Goal: Task Accomplishment & Management: Manage account settings

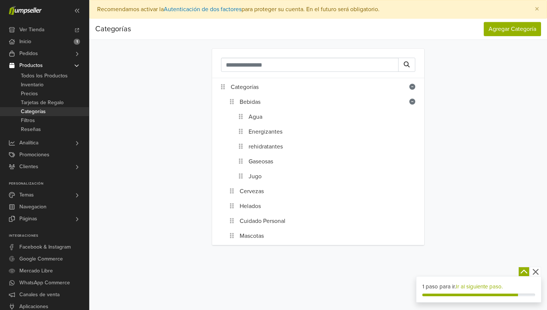
click at [414, 88] on icon at bounding box center [412, 87] width 6 height 6
click at [411, 102] on icon at bounding box center [412, 102] width 6 height 6
click at [63, 209] on link "Navegacion" at bounding box center [44, 207] width 89 height 12
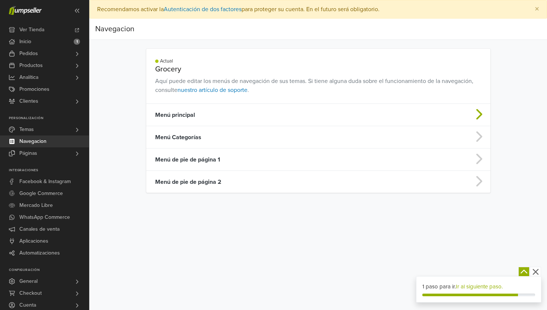
click at [189, 116] on td "Menú principal" at bounding box center [280, 115] width 268 height 22
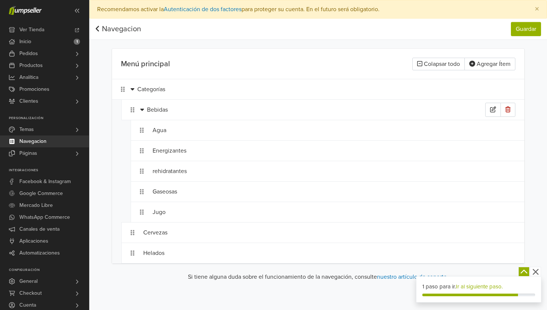
click at [141, 113] on span at bounding box center [142, 109] width 4 height 7
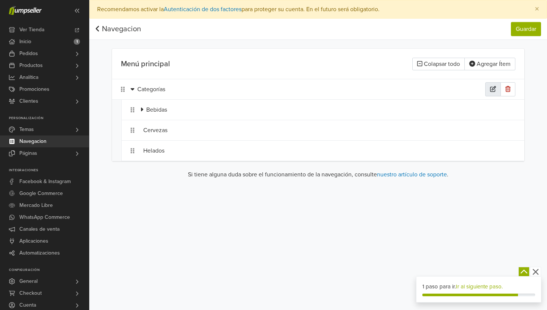
click at [493, 93] on button "button" at bounding box center [493, 89] width 16 height 14
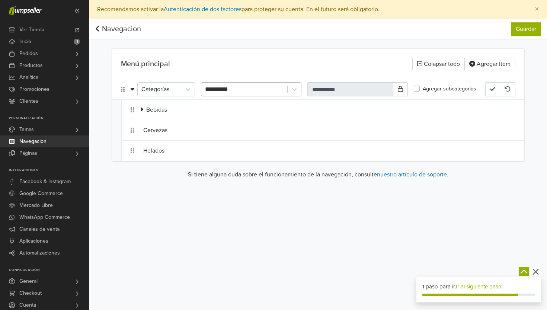
click at [276, 87] on div "**********" at bounding box center [244, 89] width 78 height 10
type input "**********"
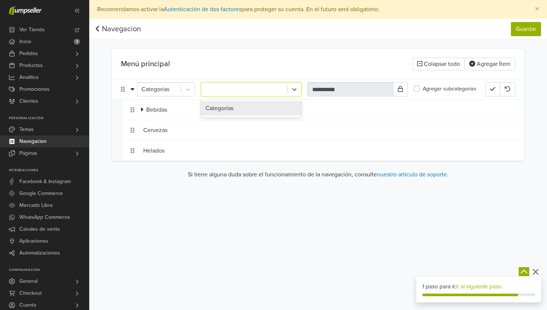
click at [423, 89] on label "Agregar subcategorías" at bounding box center [450, 89] width 54 height 8
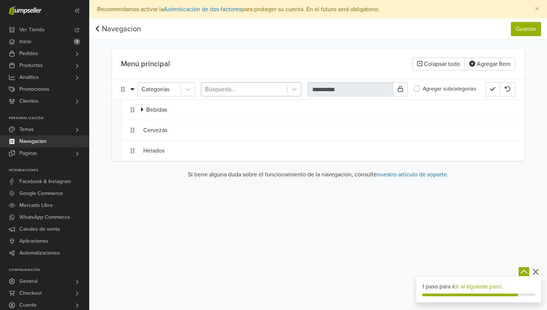
click at [270, 86] on div at bounding box center [244, 89] width 78 height 10
type input "******"
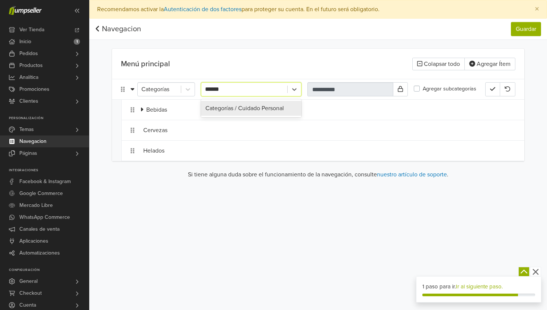
click at [252, 108] on div "Categorías / Cuidado Personal" at bounding box center [251, 108] width 100 height 15
type input "**********"
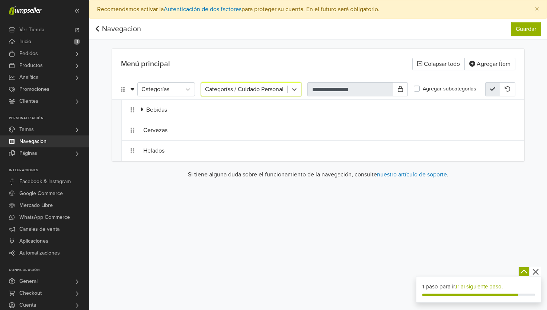
click at [494, 89] on icon "button" at bounding box center [492, 89] width 5 height 4
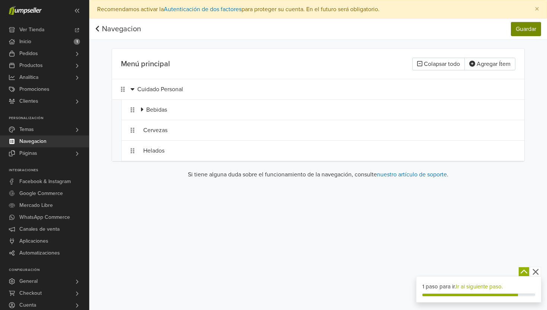
click at [530, 32] on button "Guardar" at bounding box center [526, 29] width 30 height 14
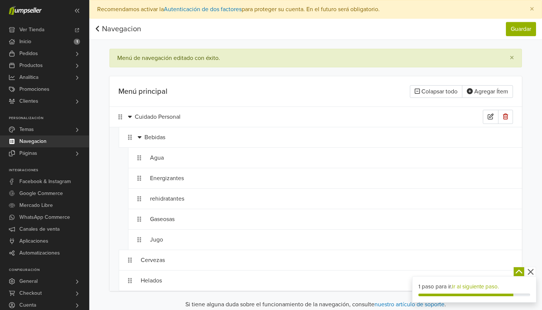
click at [133, 118] on div at bounding box center [131, 116] width 7 height 9
click at [130, 118] on icon at bounding box center [130, 117] width 4 height 2
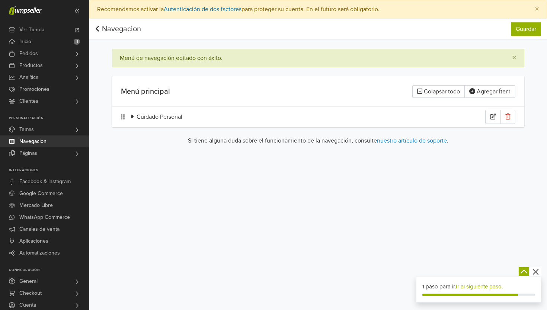
click at [161, 114] on div "Cuidado Personal" at bounding box center [311, 117] width 349 height 14
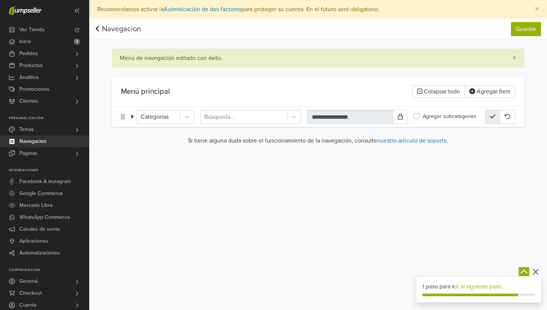
click at [487, 117] on button "button" at bounding box center [492, 117] width 15 height 14
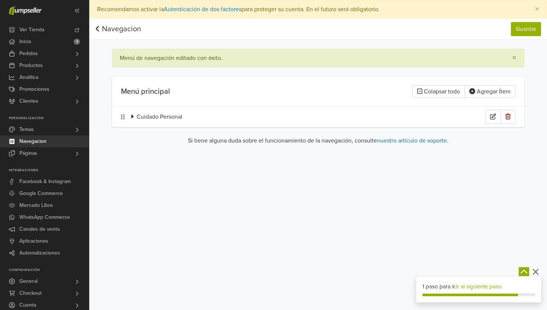
click at [136, 120] on div at bounding box center [134, 116] width 6 height 9
click at [128, 116] on div "Cuidado Personal" at bounding box center [318, 117] width 412 height 20
click at [132, 116] on icon at bounding box center [132, 117] width 2 height 4
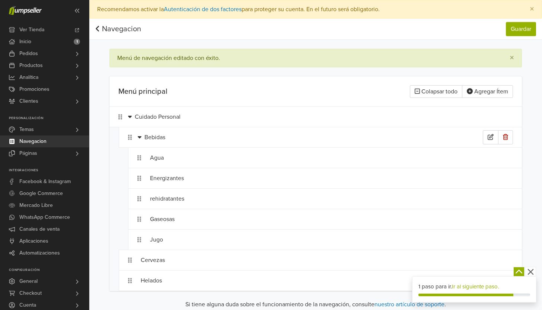
click at [138, 137] on icon at bounding box center [140, 137] width 4 height 6
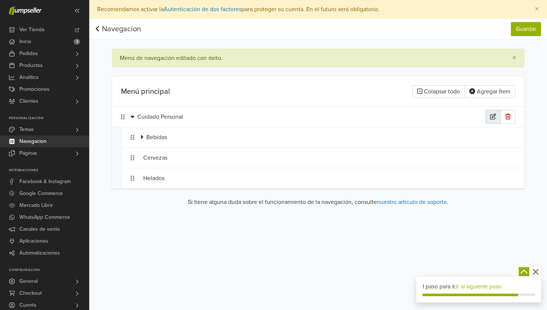
click at [494, 114] on icon "button" at bounding box center [493, 116] width 6 height 6
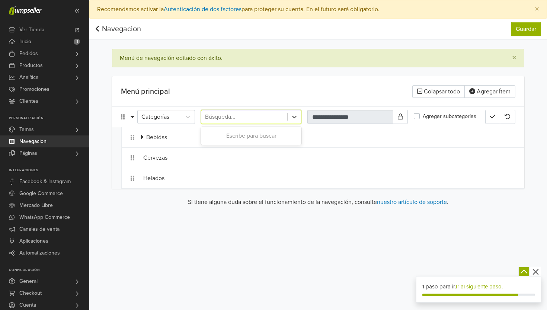
click at [270, 118] on div at bounding box center [244, 117] width 78 height 10
type input "****"
click at [272, 135] on div "Categorías" at bounding box center [251, 135] width 100 height 15
click at [423, 117] on label "Agregar subcategorías" at bounding box center [450, 116] width 54 height 8
click at [400, 116] on icon at bounding box center [400, 116] width 5 height 6
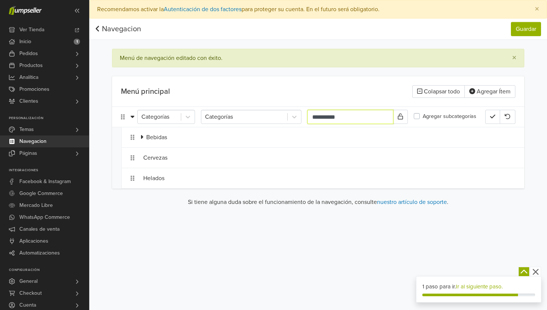
click at [377, 118] on input "**********" at bounding box center [350, 117] width 86 height 14
type input "*"
type input "*******"
click at [491, 114] on icon "button" at bounding box center [492, 116] width 5 height 6
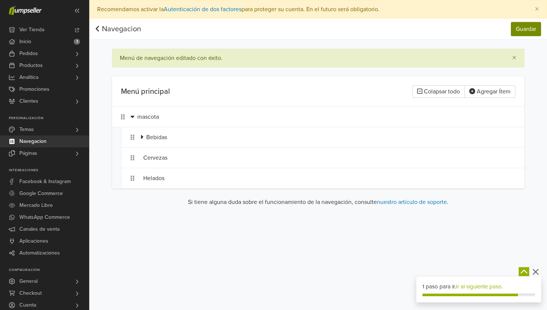
click at [533, 30] on button "Guardar" at bounding box center [526, 29] width 30 height 14
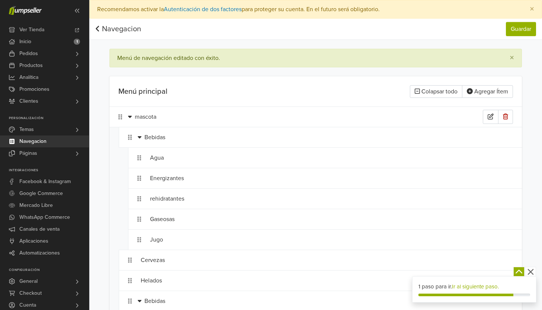
click at [131, 116] on icon at bounding box center [130, 117] width 4 height 2
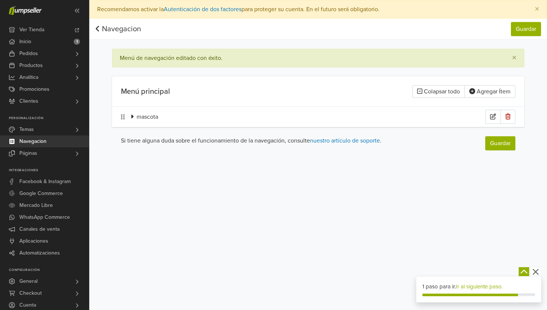
click at [131, 116] on icon at bounding box center [132, 116] width 3 height 6
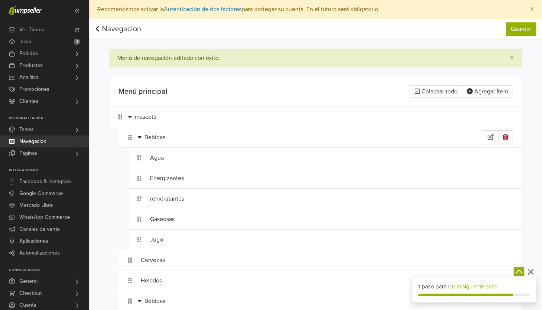
click at [139, 139] on icon at bounding box center [140, 137] width 4 height 6
click at [139, 139] on icon at bounding box center [139, 137] width 3 height 6
click at [141, 137] on icon at bounding box center [140, 137] width 4 height 2
click at [506, 201] on icon "button" at bounding box center [505, 198] width 5 height 6
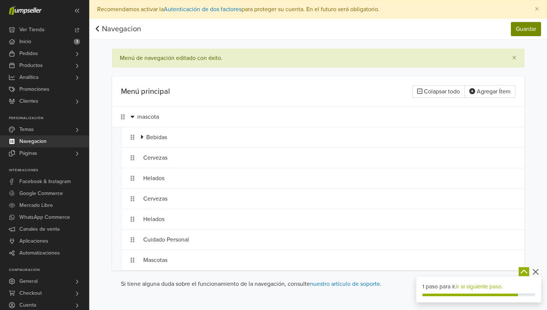
click at [524, 28] on button "Guardar" at bounding box center [526, 29] width 30 height 14
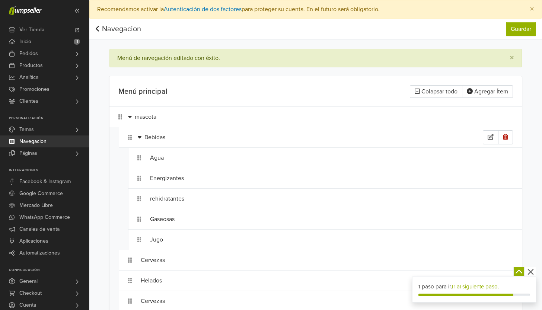
click at [138, 138] on icon at bounding box center [140, 137] width 4 height 6
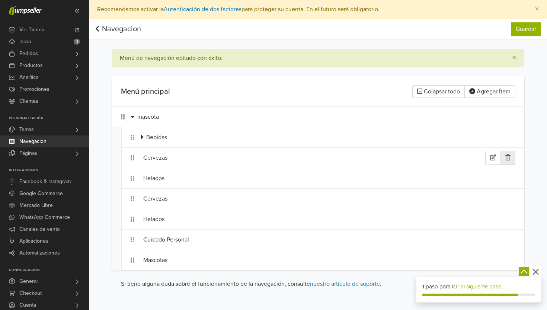
click at [509, 157] on icon "button" at bounding box center [507, 157] width 5 height 6
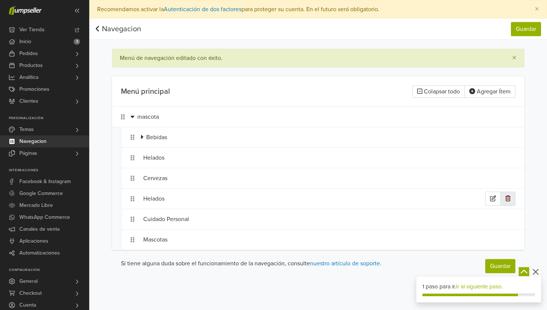
click at [510, 201] on button "button" at bounding box center [507, 199] width 15 height 14
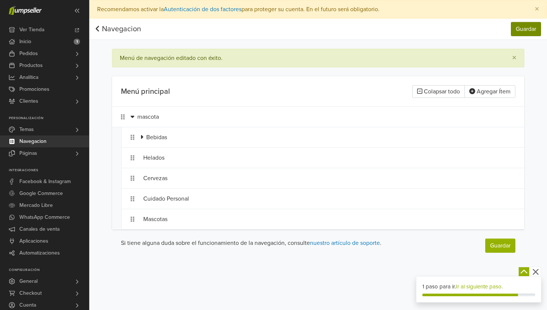
click at [523, 27] on button "Guardar" at bounding box center [526, 29] width 30 height 14
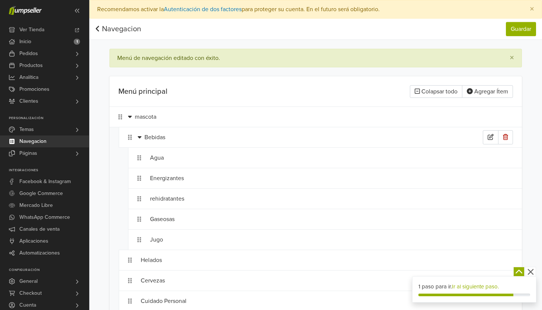
click at [140, 135] on icon at bounding box center [140, 137] width 4 height 6
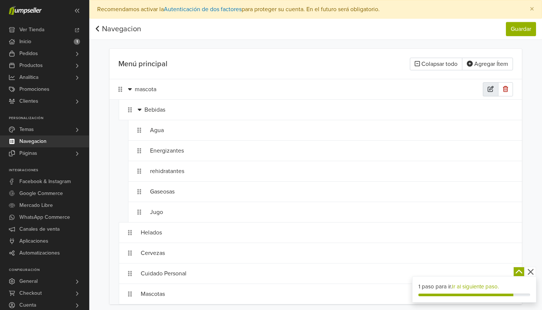
click at [488, 86] on button "button" at bounding box center [490, 89] width 16 height 14
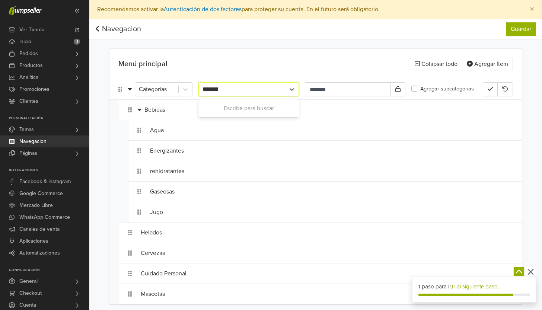
click at [238, 90] on div "*******" at bounding box center [241, 89] width 78 height 10
type input "*"
type input "**"
click at [237, 109] on div "Categorías" at bounding box center [248, 108] width 100 height 15
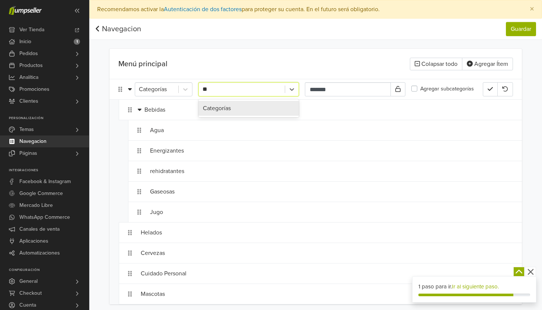
type input "**********"
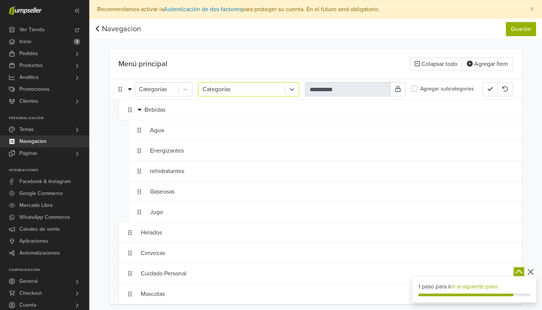
click at [519, 20] on nav "Navegacion Guardar Navegacion Guardar" at bounding box center [315, 29] width 452 height 21
click at [519, 26] on button "Guardar" at bounding box center [521, 29] width 30 height 14
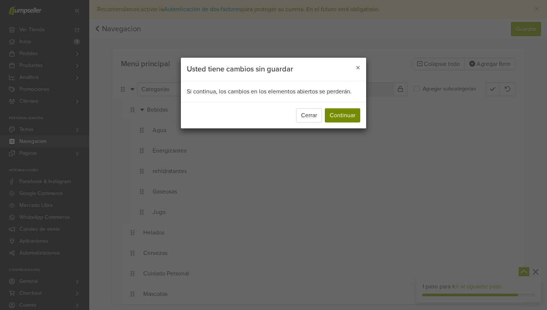
click at [347, 121] on button "Continuar" at bounding box center [342, 115] width 35 height 14
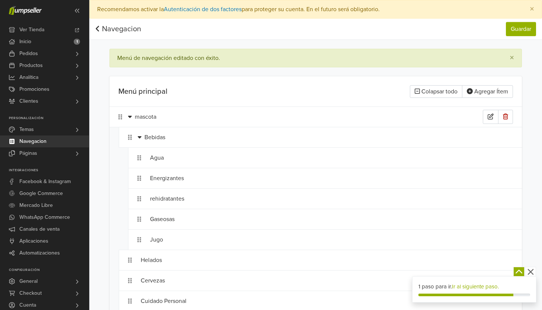
click at [135, 118] on div "mascota" at bounding box center [309, 117] width 348 height 14
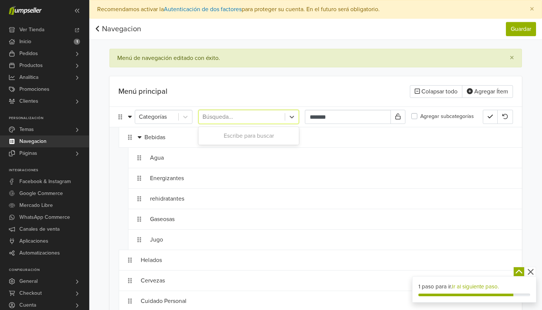
click at [236, 118] on div at bounding box center [241, 117] width 78 height 10
type input "****"
click at [267, 137] on div "Categorías" at bounding box center [248, 135] width 100 height 15
type input "**********"
click at [487, 116] on icon "button" at bounding box center [489, 116] width 5 height 6
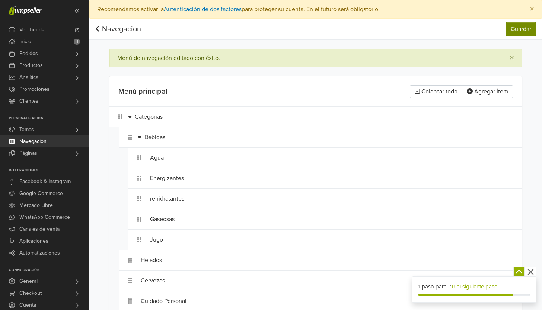
click at [530, 33] on button "Guardar" at bounding box center [521, 29] width 30 height 14
click at [142, 138] on div at bounding box center [141, 137] width 7 height 9
click at [138, 137] on icon at bounding box center [140, 137] width 4 height 6
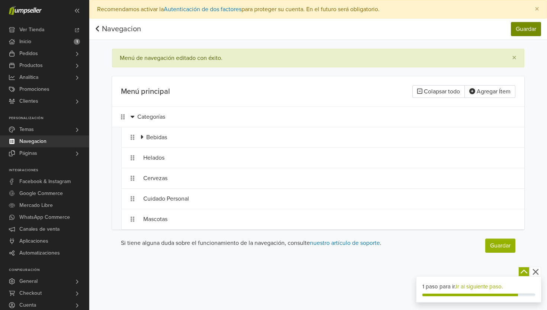
click at [521, 28] on button "Guardar" at bounding box center [526, 29] width 30 height 14
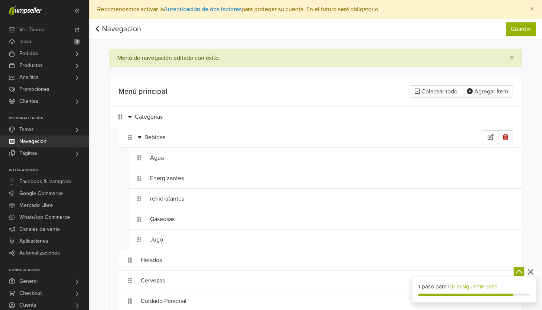
click at [153, 135] on div "Bebidas" at bounding box center [313, 137] width 338 height 14
click at [138, 137] on icon at bounding box center [140, 137] width 4 height 6
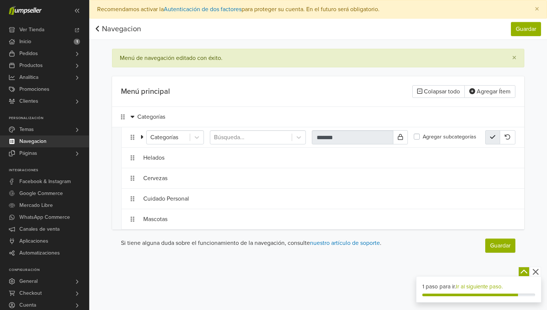
click at [495, 137] on icon "button" at bounding box center [492, 137] width 5 height 6
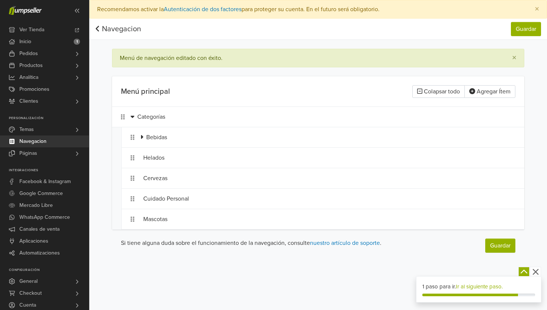
click at [539, 119] on div "Navegacion Guardar Navegacion Guardar Menú de navegación editado con éxito. × M…" at bounding box center [318, 136] width 458 height 235
click at [526, 32] on button "Guardar" at bounding box center [526, 29] width 30 height 14
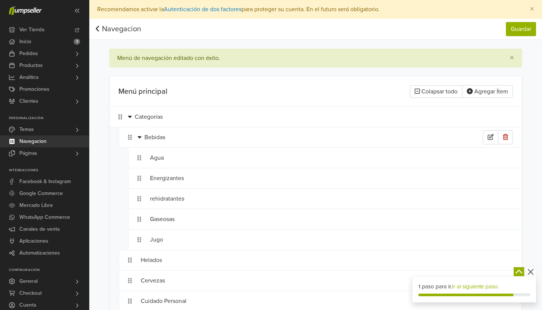
click at [138, 137] on icon at bounding box center [140, 137] width 4 height 2
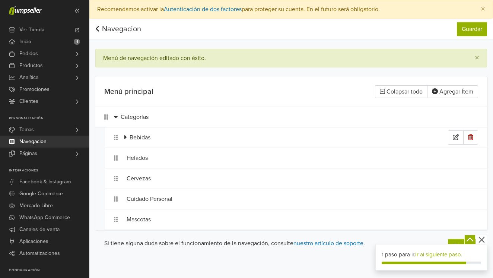
click at [137, 138] on div "Bebidas" at bounding box center [288, 137] width 318 height 14
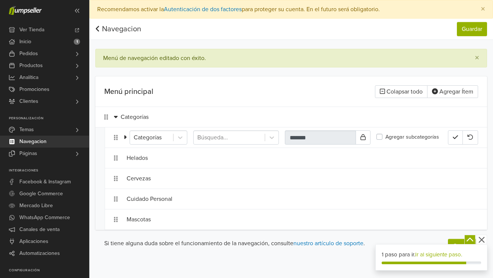
click at [122, 138] on div "Categorías Búsqueda... ******* Agregar subcategorías" at bounding box center [296, 137] width 382 height 20
click at [456, 137] on icon "button" at bounding box center [454, 137] width 5 height 4
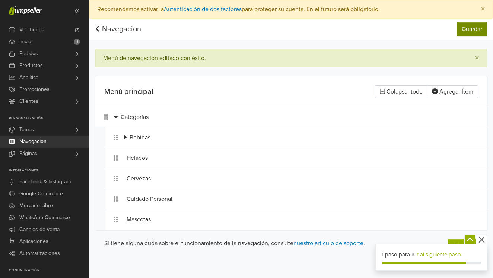
click at [474, 29] on button "Guardar" at bounding box center [471, 29] width 30 height 14
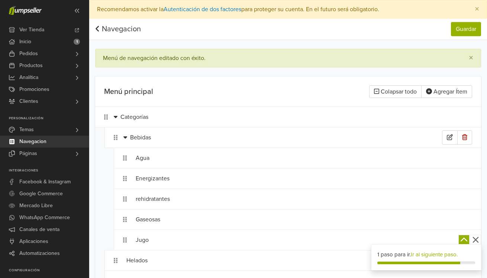
click at [124, 138] on icon at bounding box center [126, 137] width 4 height 6
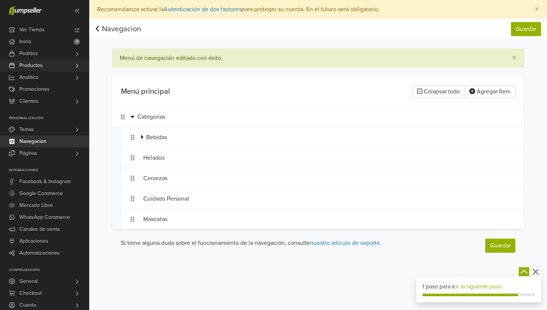
click at [61, 66] on link "Productos" at bounding box center [44, 66] width 89 height 12
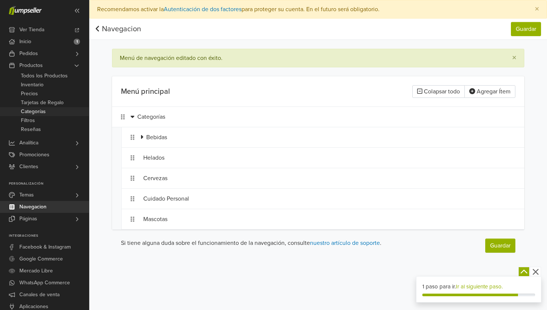
click at [42, 111] on span "Categorías" at bounding box center [33, 111] width 25 height 9
